Goal: Information Seeking & Learning: Compare options

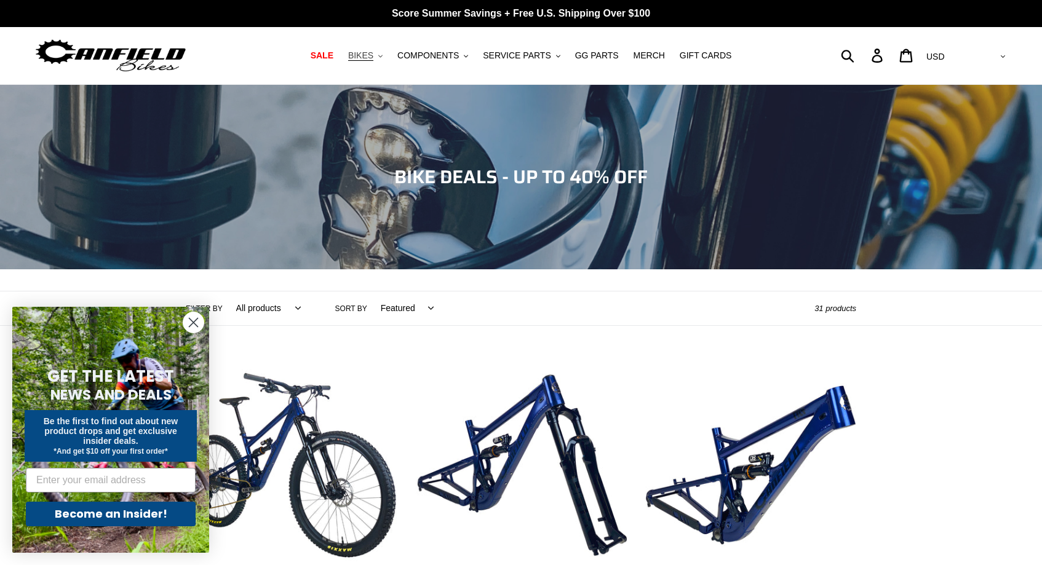
click at [362, 54] on span "BIKES" at bounding box center [360, 55] width 25 height 10
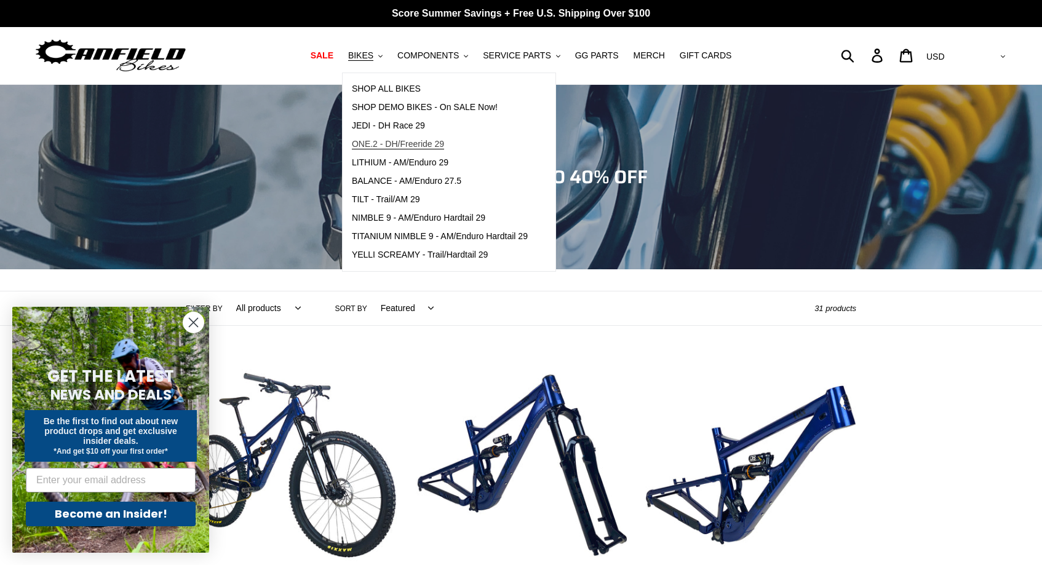
click at [436, 142] on span "ONE.2 - DH/Freeride 29" at bounding box center [398, 144] width 92 height 10
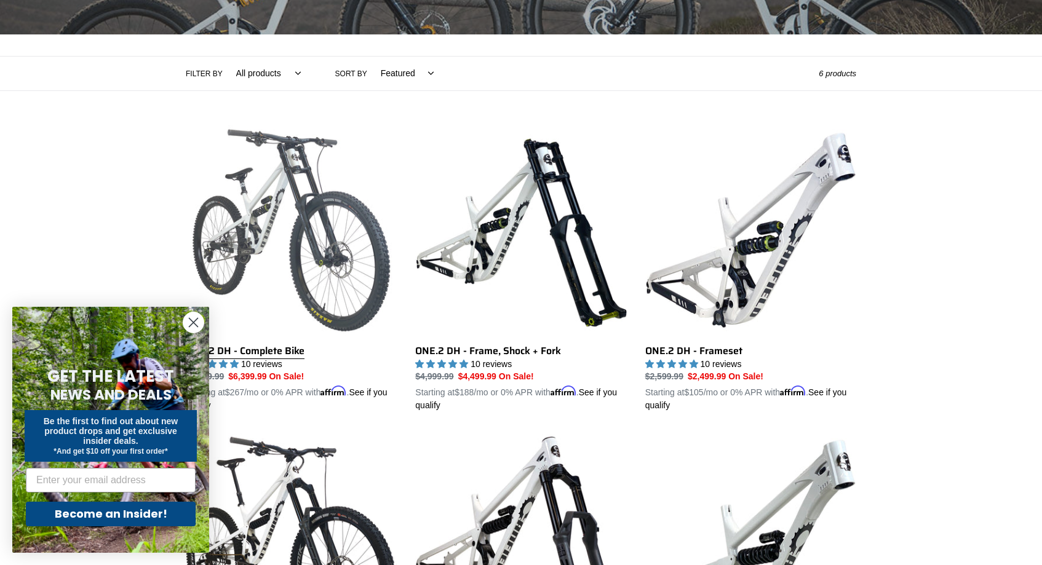
scroll to position [429, 0]
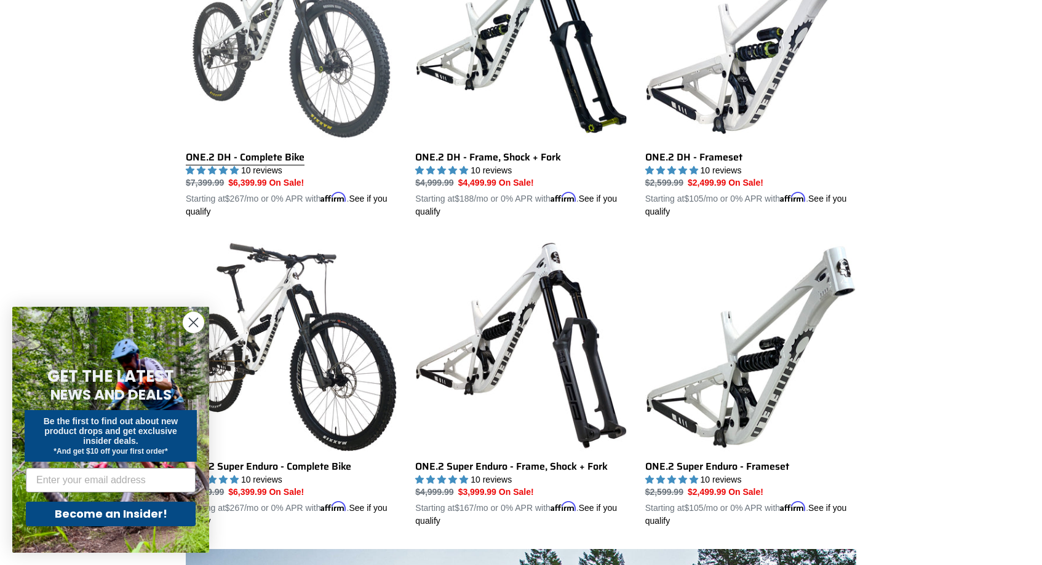
click at [287, 49] on link "ONE.2 DH - Complete Bike" at bounding box center [291, 75] width 211 height 288
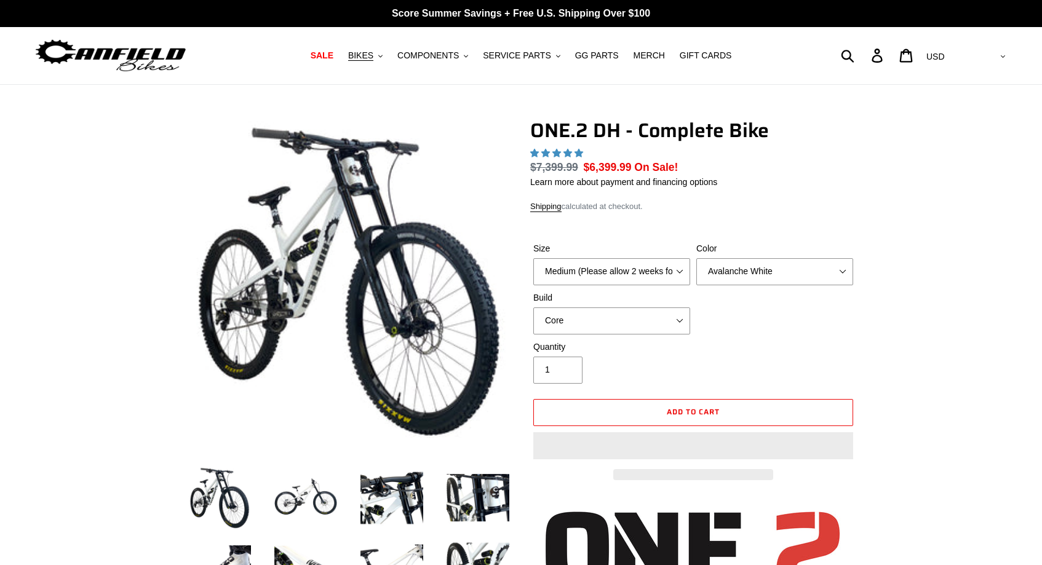
select select "highest-rating"
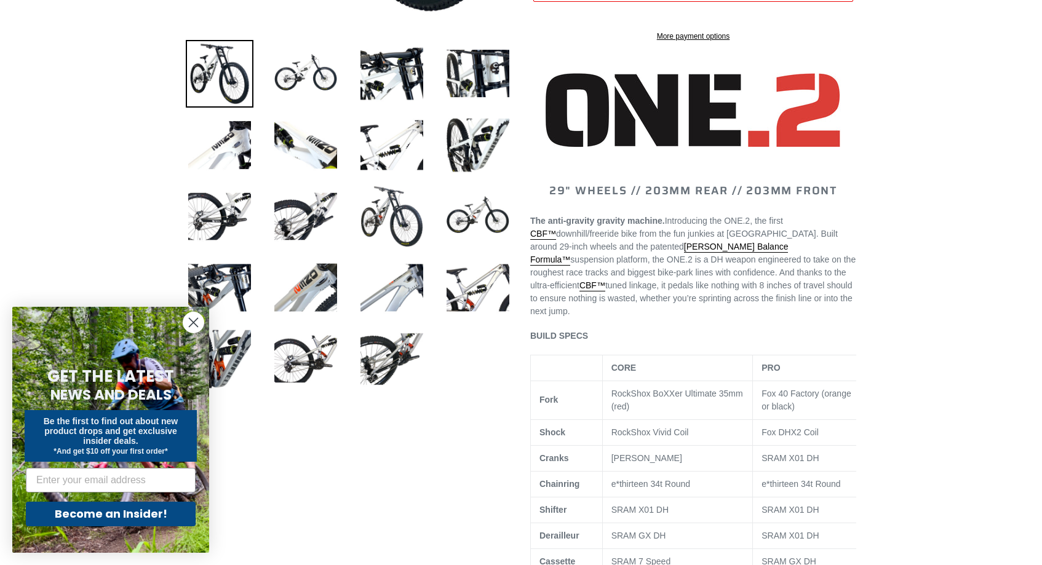
scroll to position [427, 0]
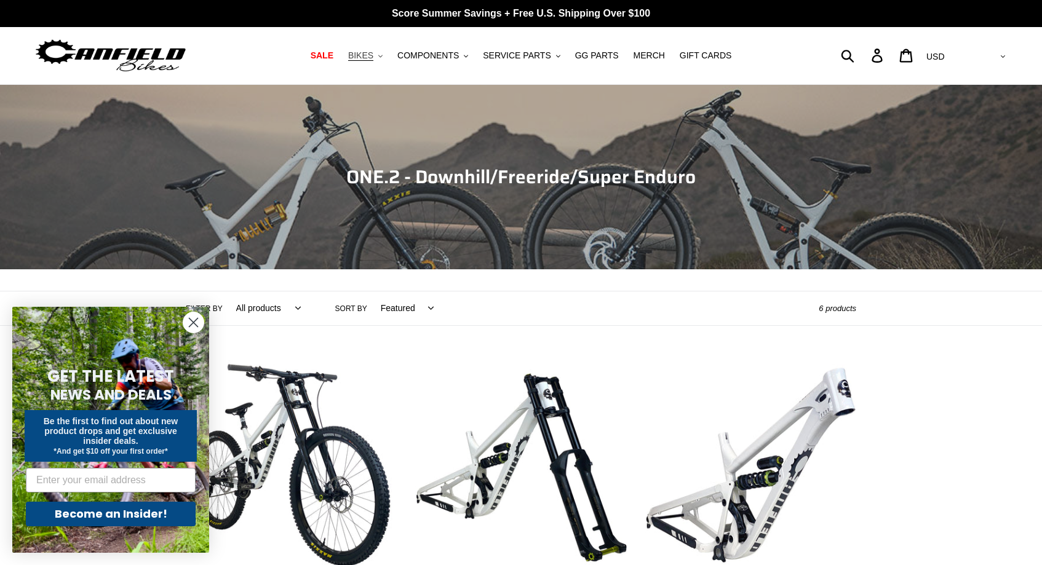
click at [380, 56] on button "BIKES .cls-1{fill:#231f20}" at bounding box center [365, 55] width 47 height 17
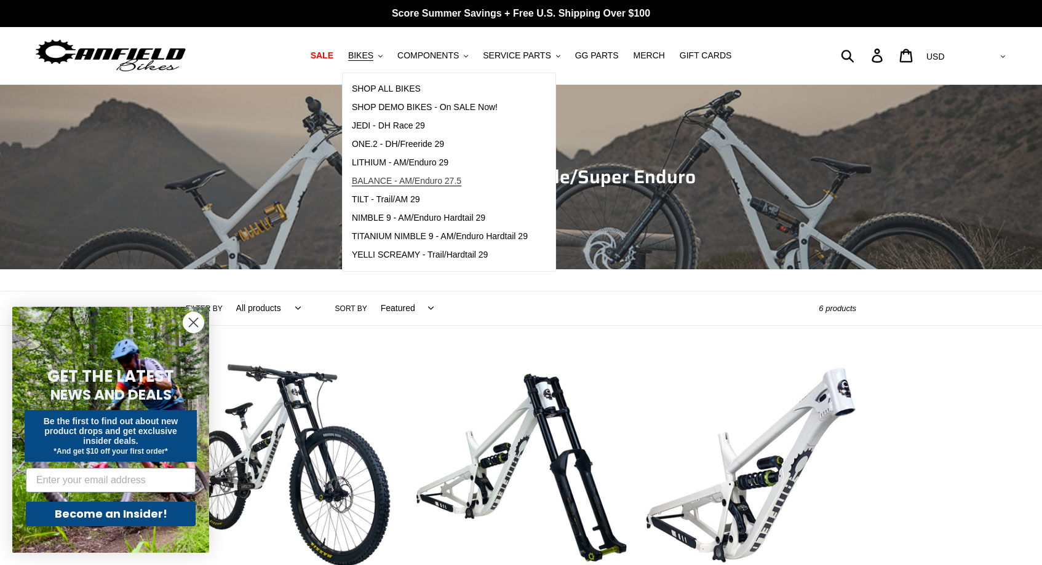
click at [421, 179] on span "BALANCE - AM/Enduro 27.5" at bounding box center [407, 181] width 110 height 10
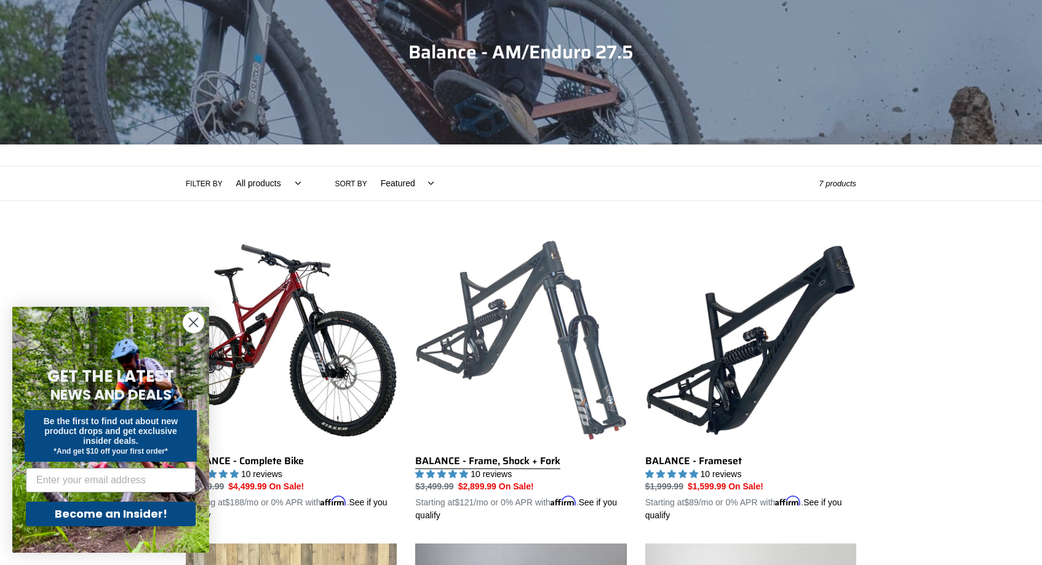
scroll to position [358, 0]
